Goal: Task Accomplishment & Management: Manage account settings

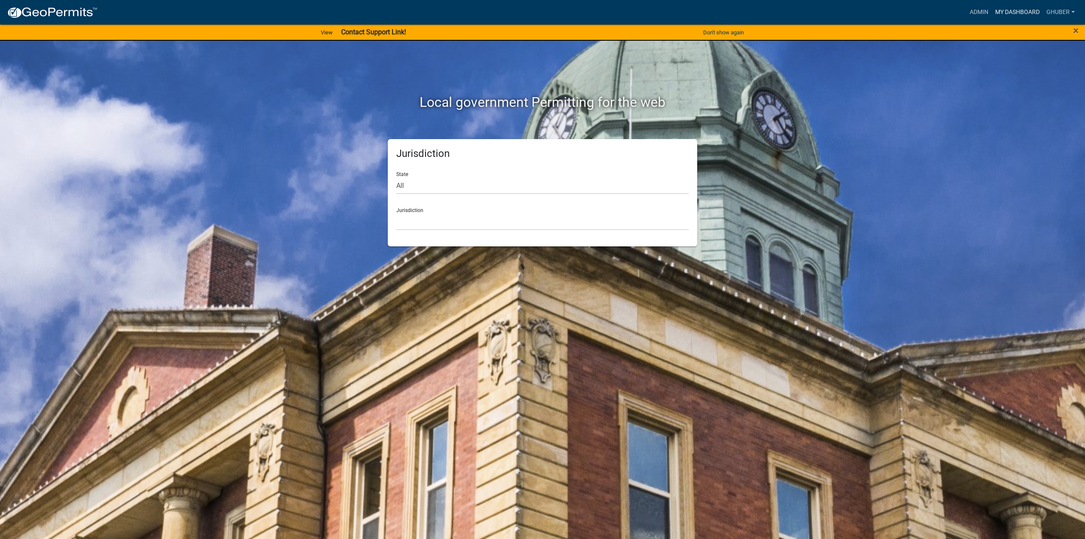
click at [1005, 12] on link "My Dashboard" at bounding box center [1016, 12] width 51 height 16
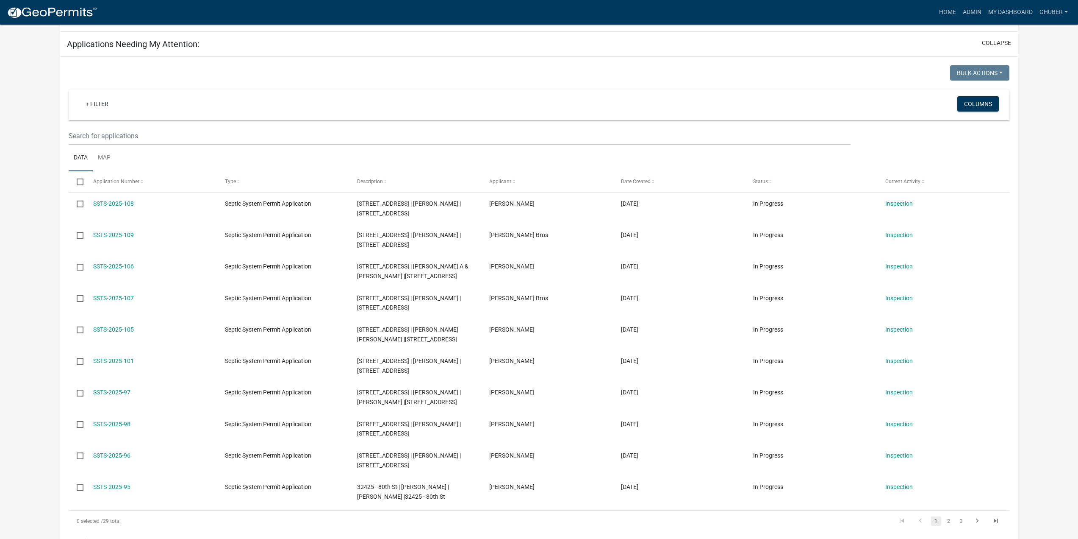
scroll to position [169, 0]
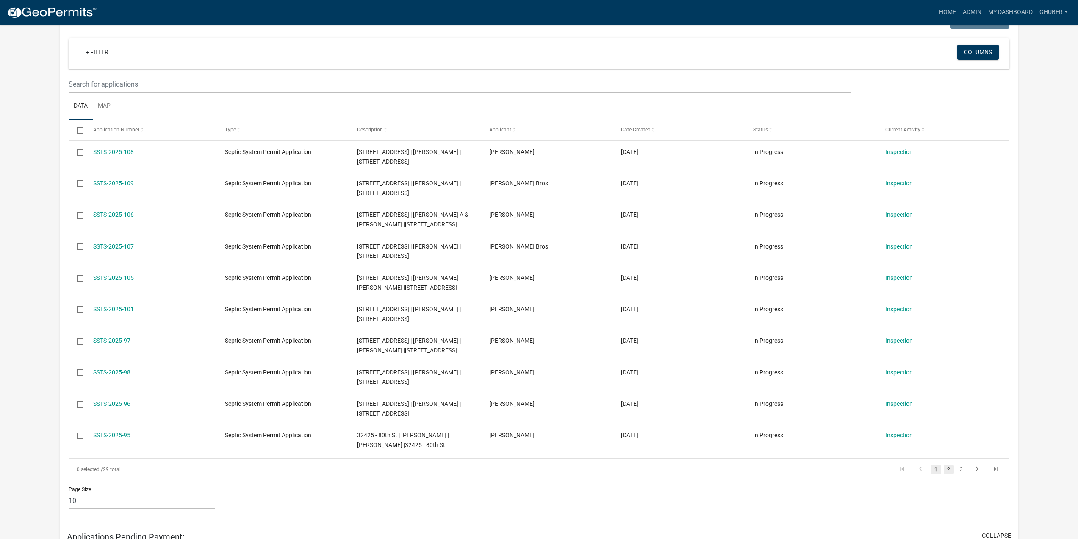
click at [947, 470] on link "2" at bounding box center [949, 468] width 10 height 9
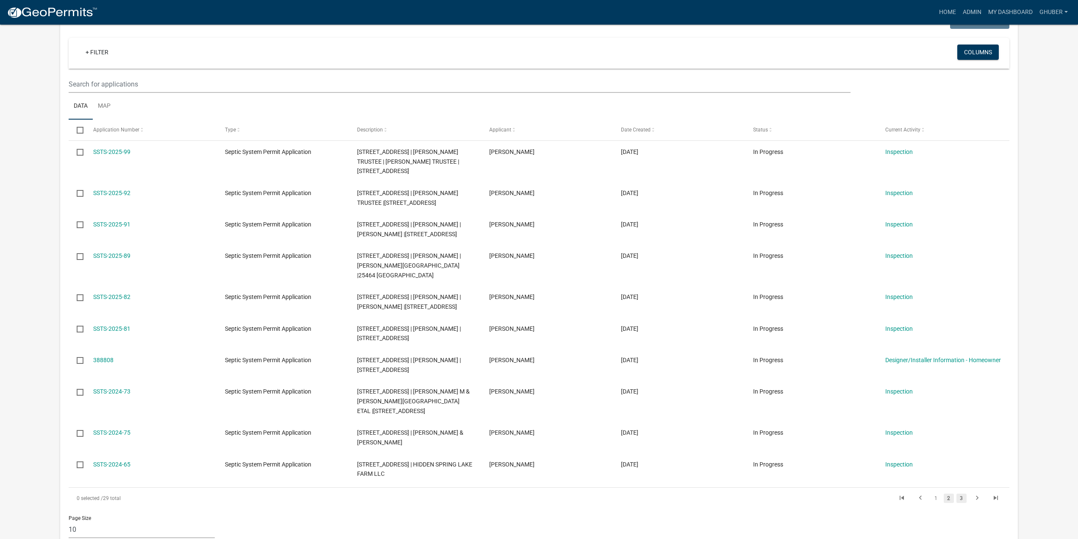
click at [961, 493] on link "3" at bounding box center [962, 497] width 10 height 9
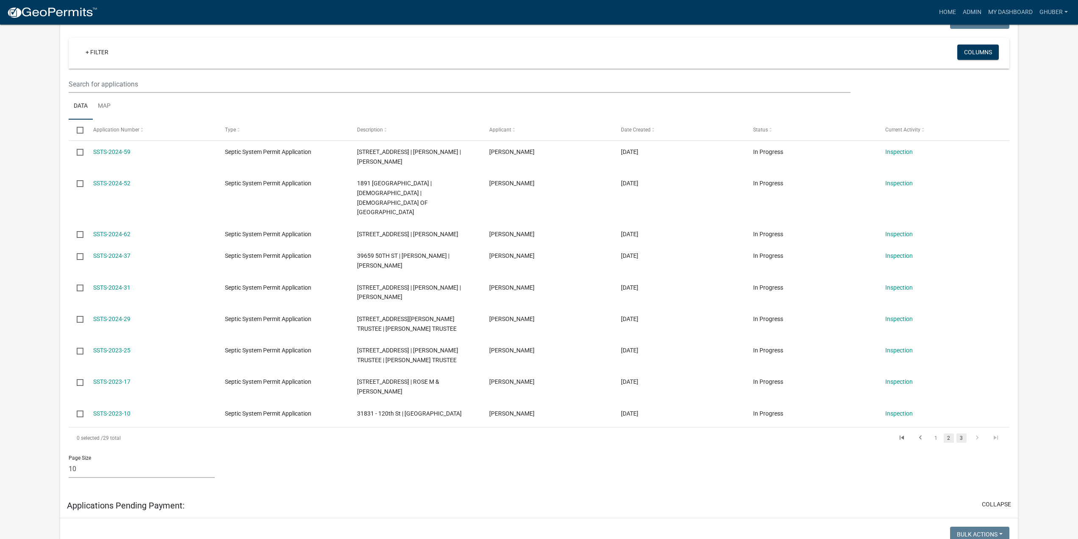
click at [950, 433] on link "2" at bounding box center [949, 437] width 10 height 9
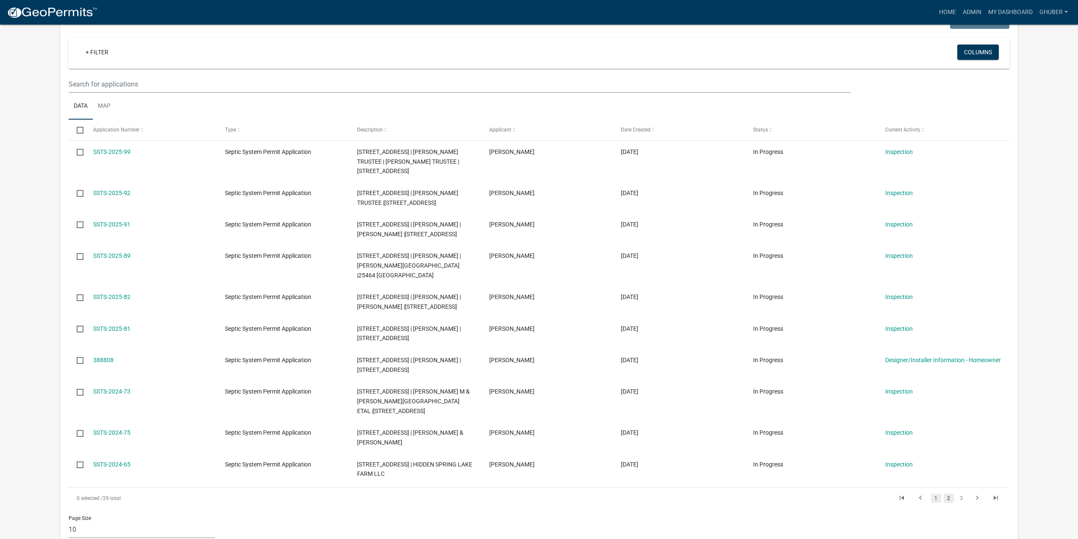
click at [938, 493] on link "1" at bounding box center [936, 497] width 10 height 9
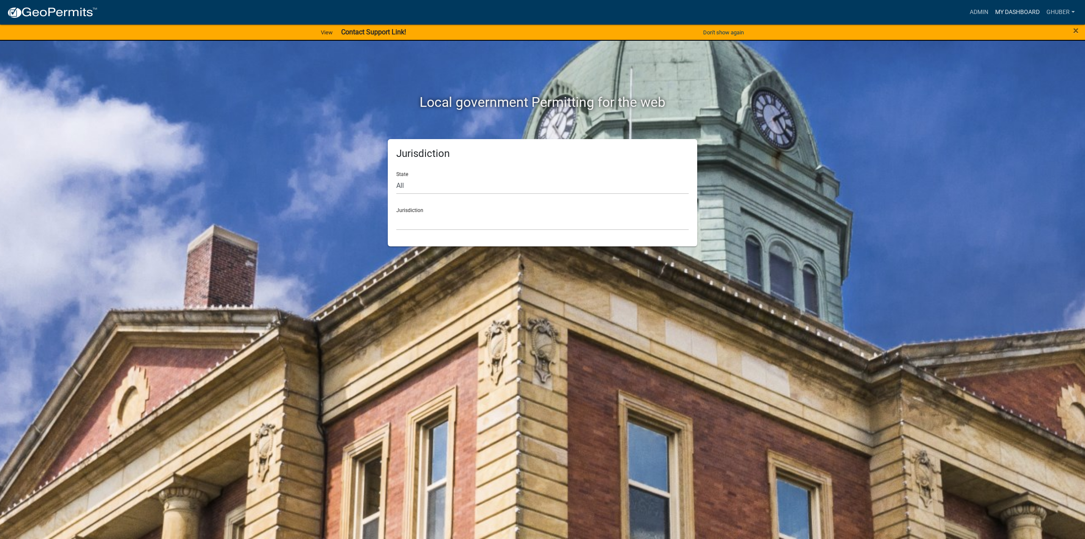
click at [1011, 13] on link "My Dashboard" at bounding box center [1016, 12] width 51 height 16
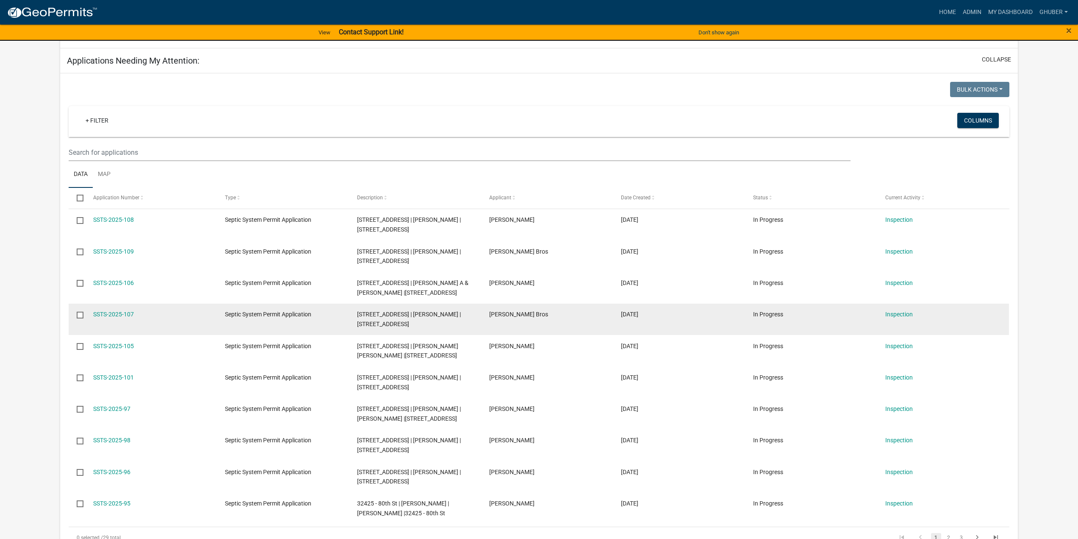
scroll to position [127, 0]
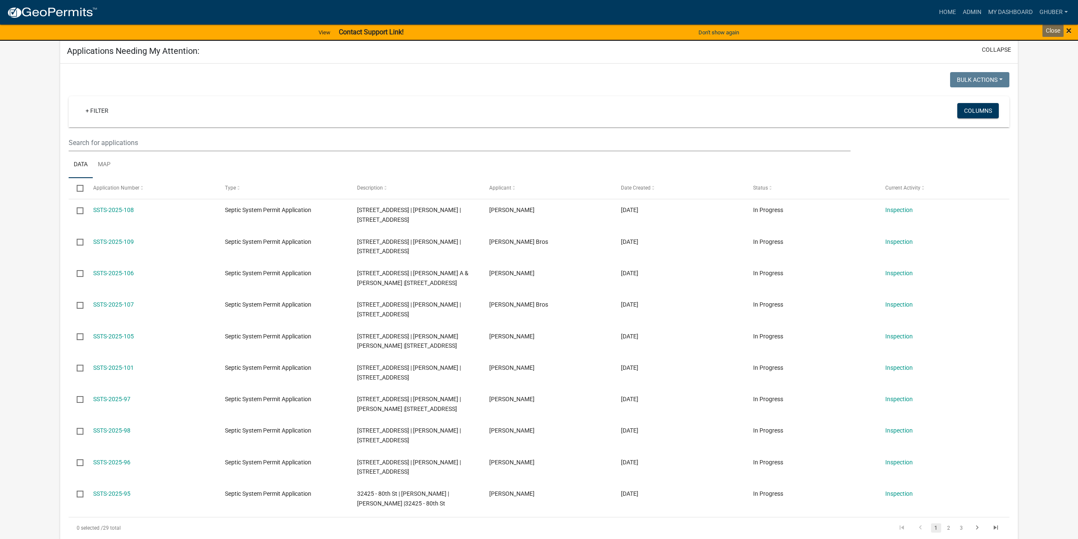
click at [1071, 30] on span "×" at bounding box center [1069, 31] width 6 height 12
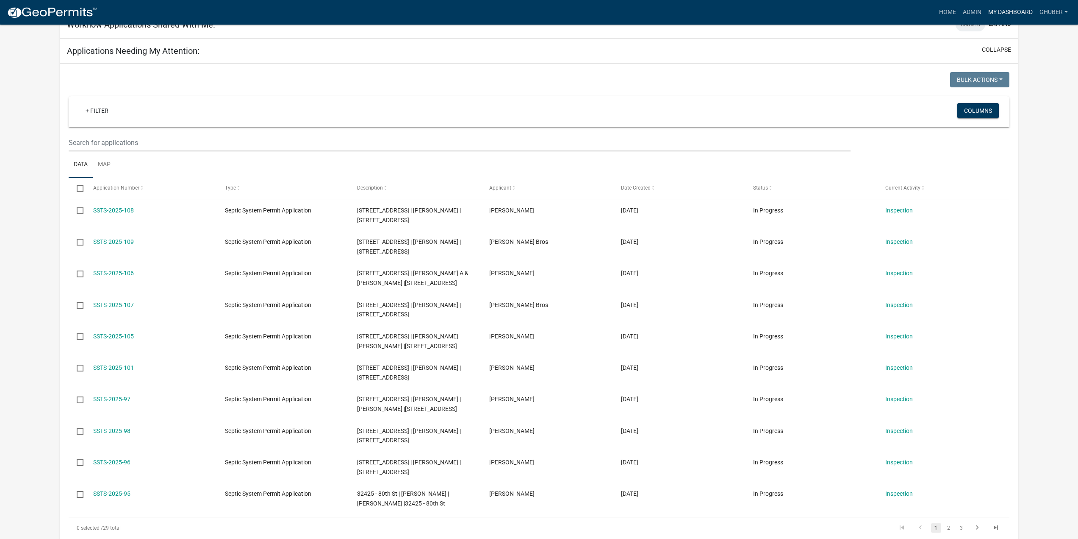
click at [1008, 13] on link "My Dashboard" at bounding box center [1010, 12] width 51 height 16
click at [970, 13] on link "Admin" at bounding box center [972, 12] width 25 height 16
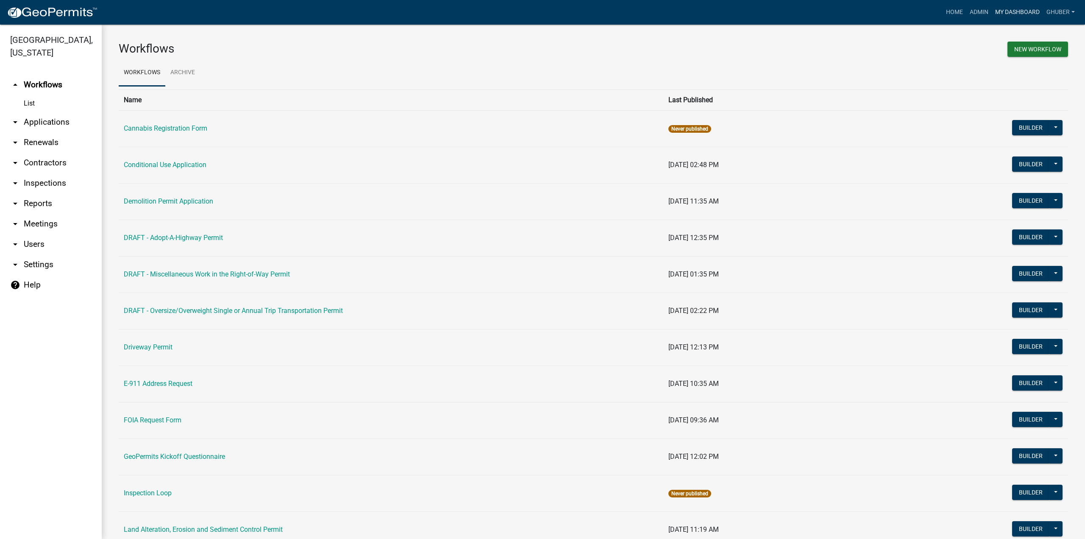
click at [1001, 12] on link "My Dashboard" at bounding box center [1016, 12] width 51 height 16
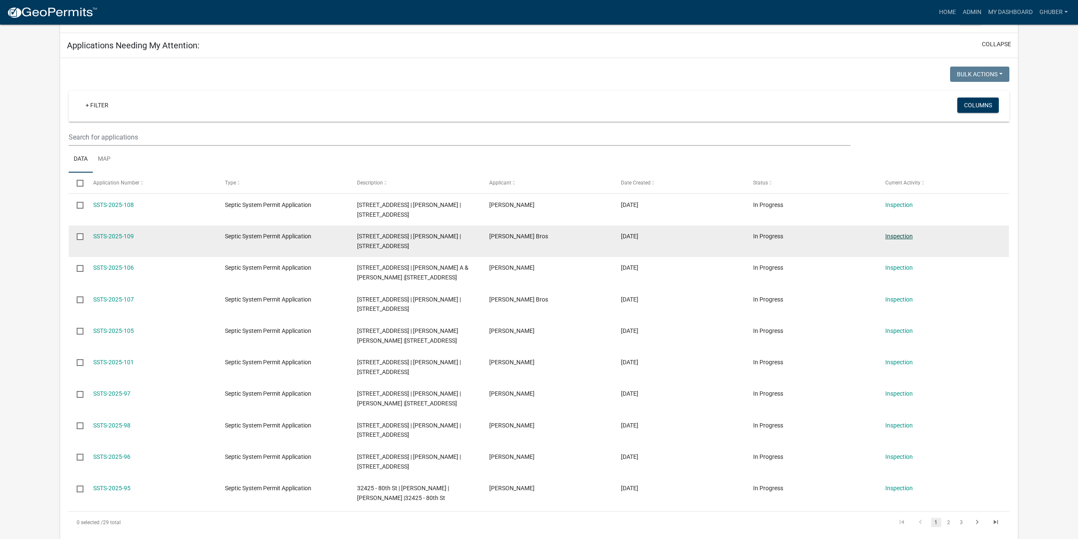
scroll to position [127, 0]
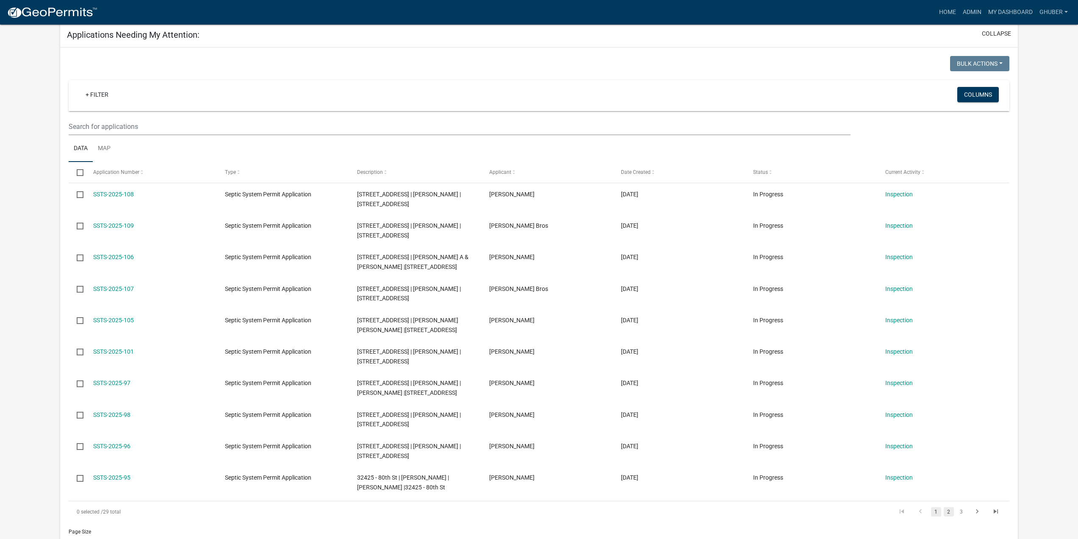
click at [949, 511] on link "2" at bounding box center [949, 511] width 10 height 9
